Goal: Information Seeking & Learning: Learn about a topic

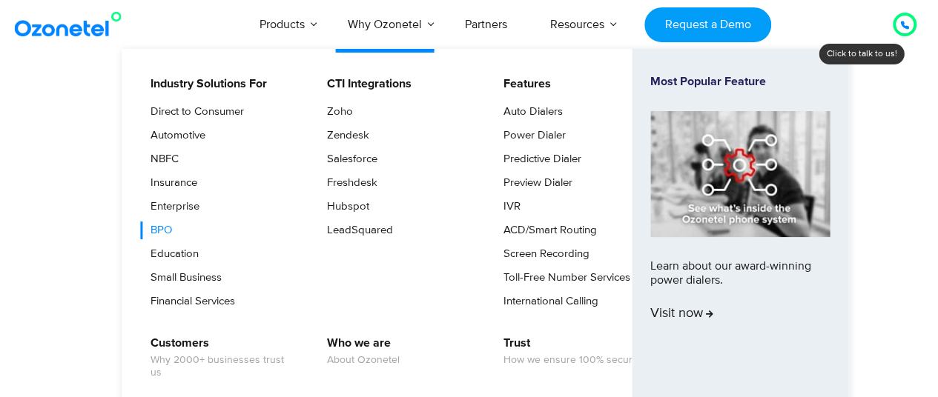
click at [161, 225] on link "BPO" at bounding box center [157, 231] width 33 height 18
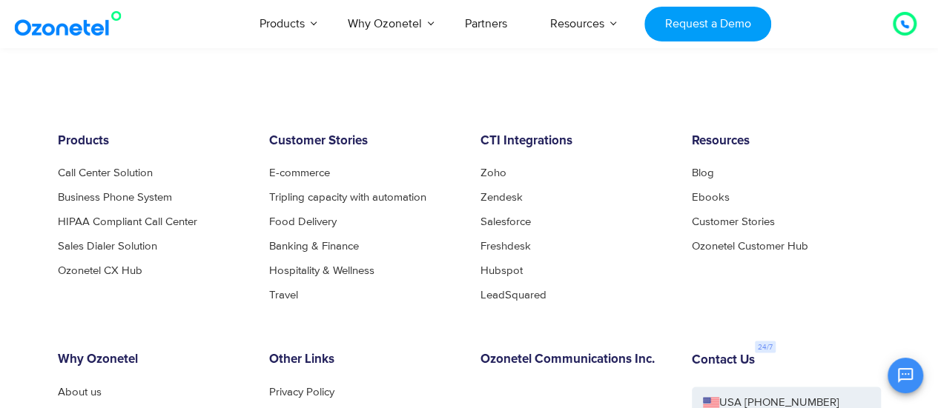
scroll to position [4139, 0]
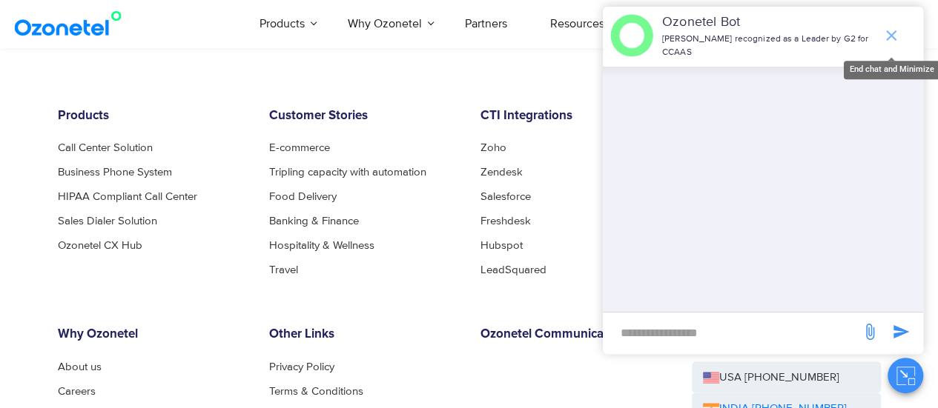
click at [902, 39] on span "end chat or minimize" at bounding box center [891, 36] width 30 height 30
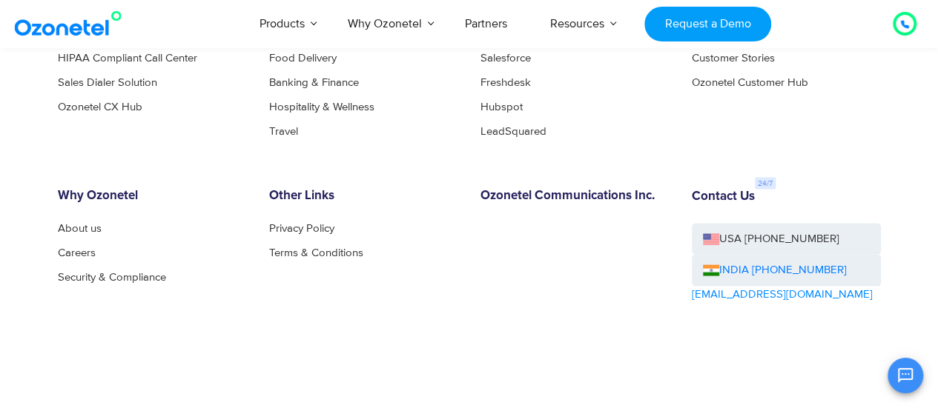
scroll to position [4271, 0]
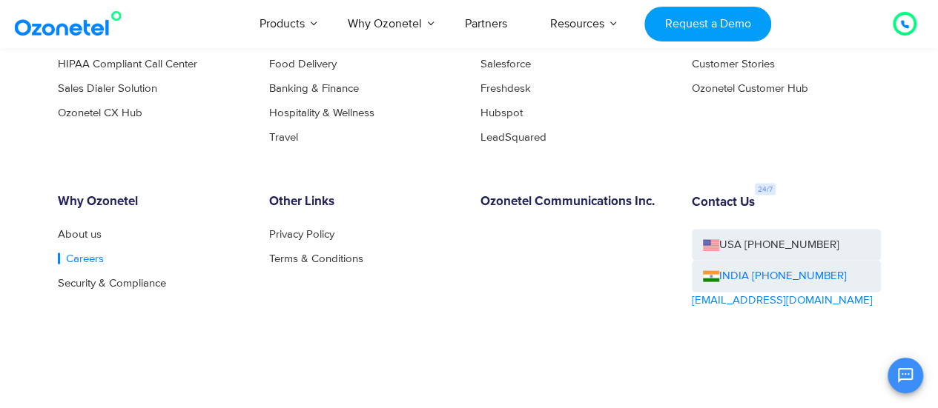
click at [93, 258] on link "Careers" at bounding box center [81, 259] width 46 height 11
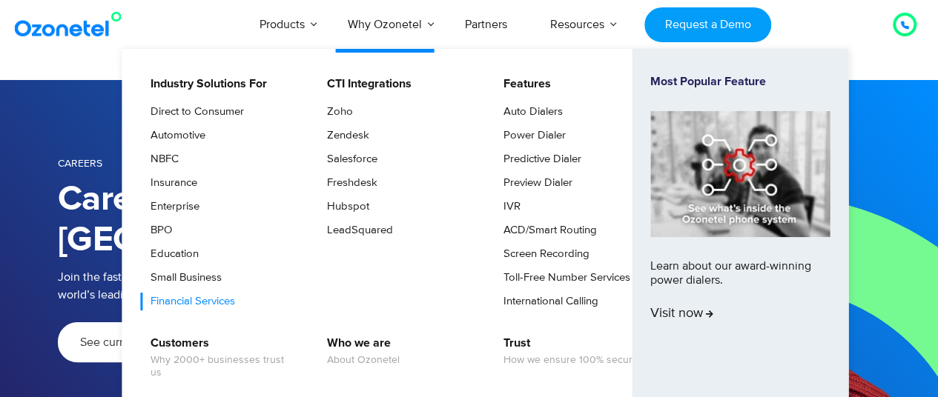
click at [221, 298] on link "Financial Services" at bounding box center [189, 302] width 96 height 18
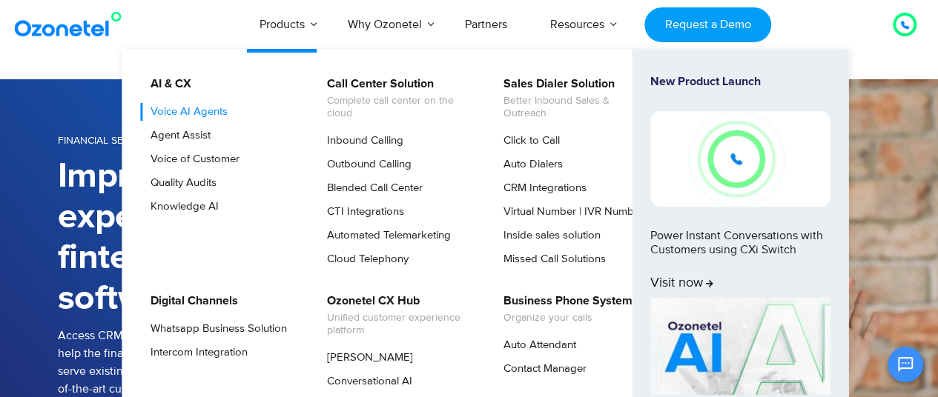
click at [213, 110] on link "Voice AI Agents" at bounding box center [185, 112] width 89 height 18
